Goal: Ask a question

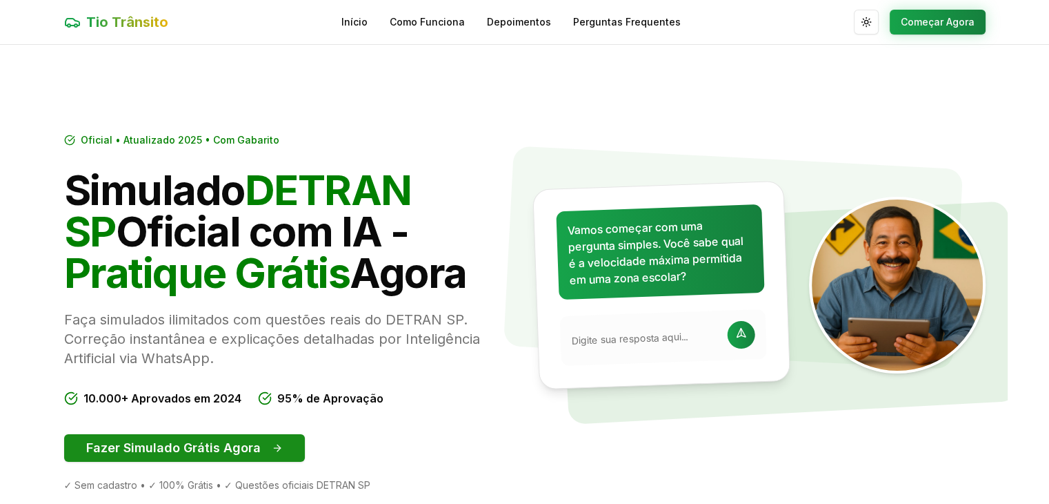
click at [157, 444] on button "Fazer Simulado Grátis Agora" at bounding box center [184, 448] width 241 height 28
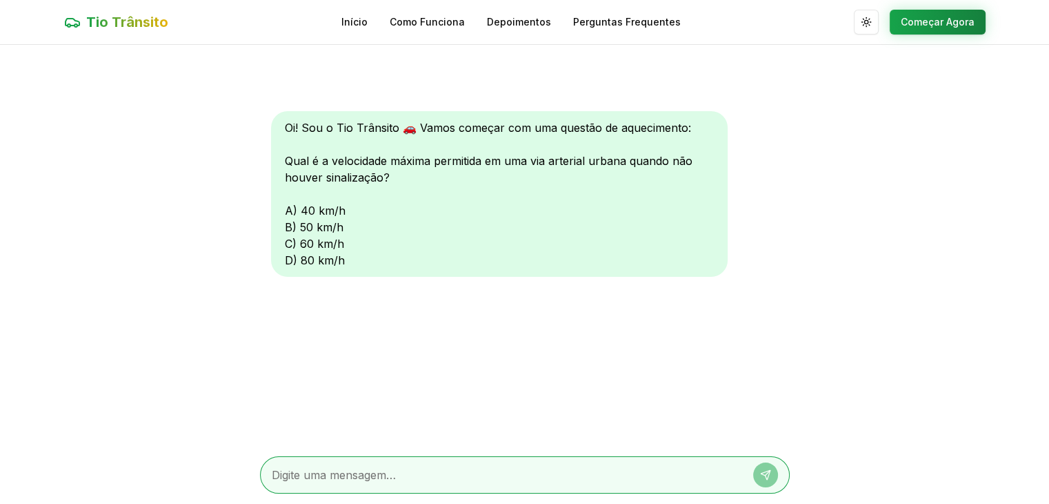
click at [304, 477] on textarea at bounding box center [506, 474] width 468 height 17
type textarea "80"
click at [764, 473] on icon at bounding box center [765, 474] width 11 height 11
